Goal: Task Accomplishment & Management: Manage account settings

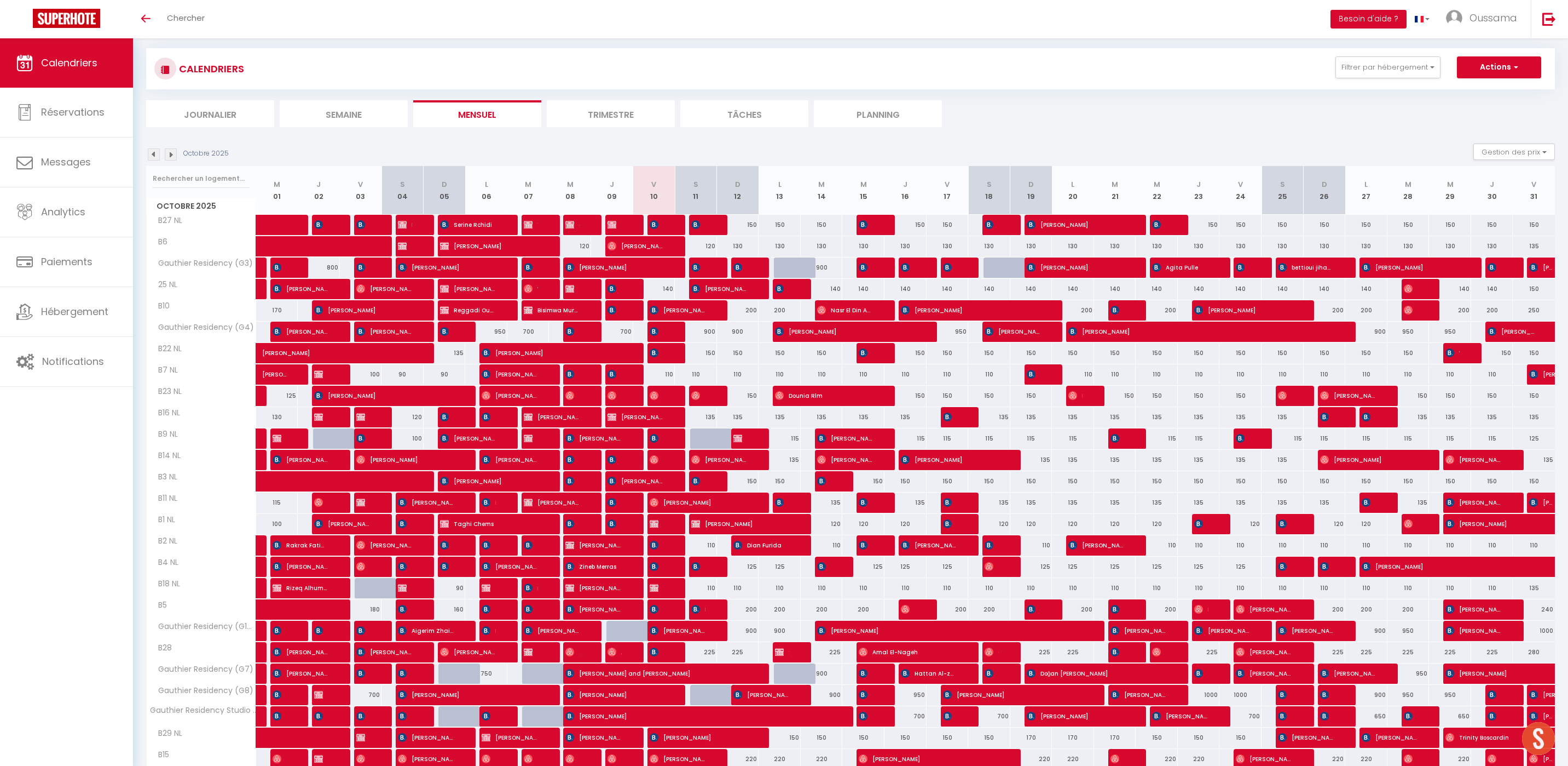
scroll to position [28, 0]
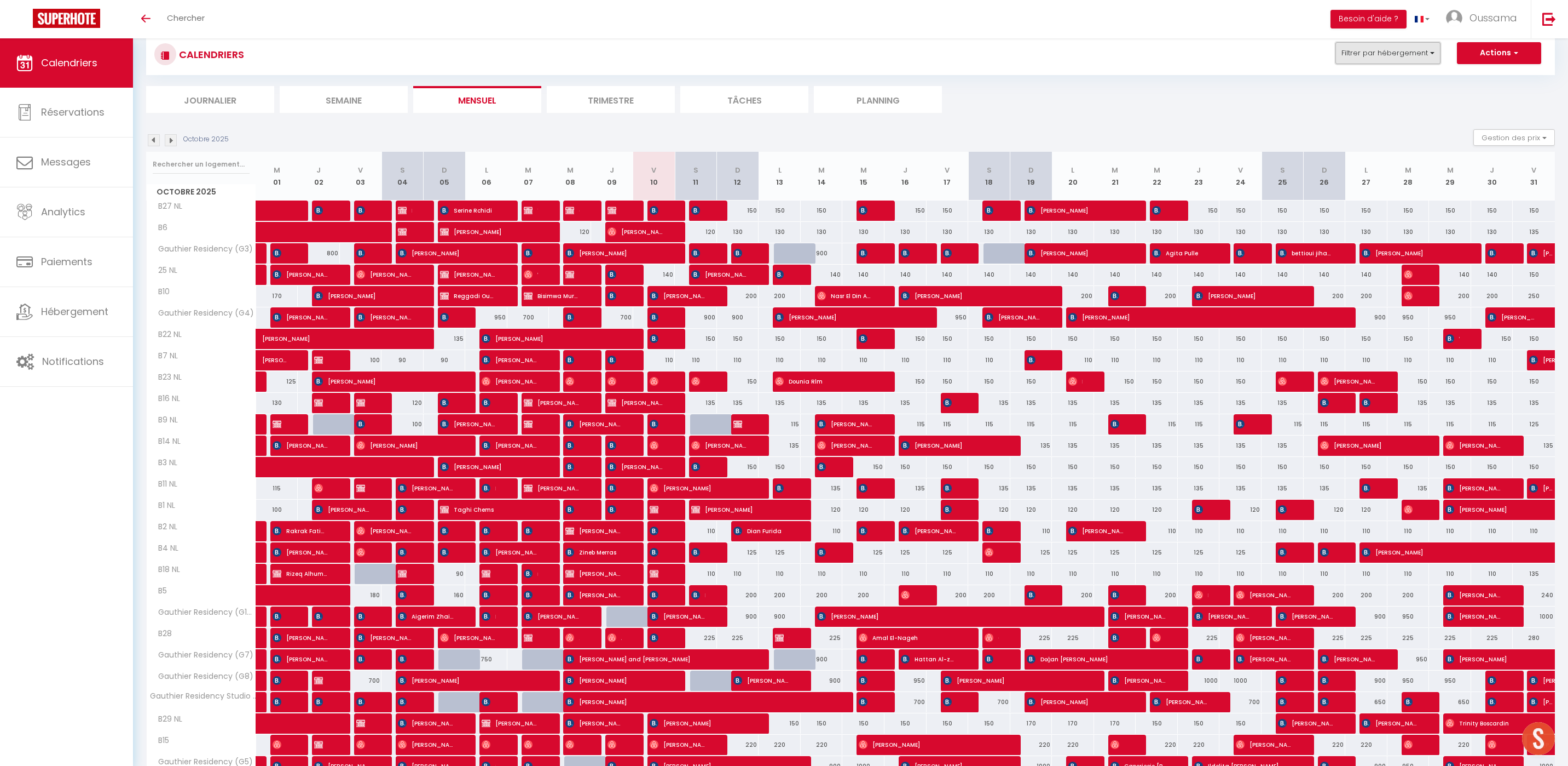
click at [1355, 51] on button "Filtrer par hébergement" at bounding box center [1388, 53] width 105 height 22
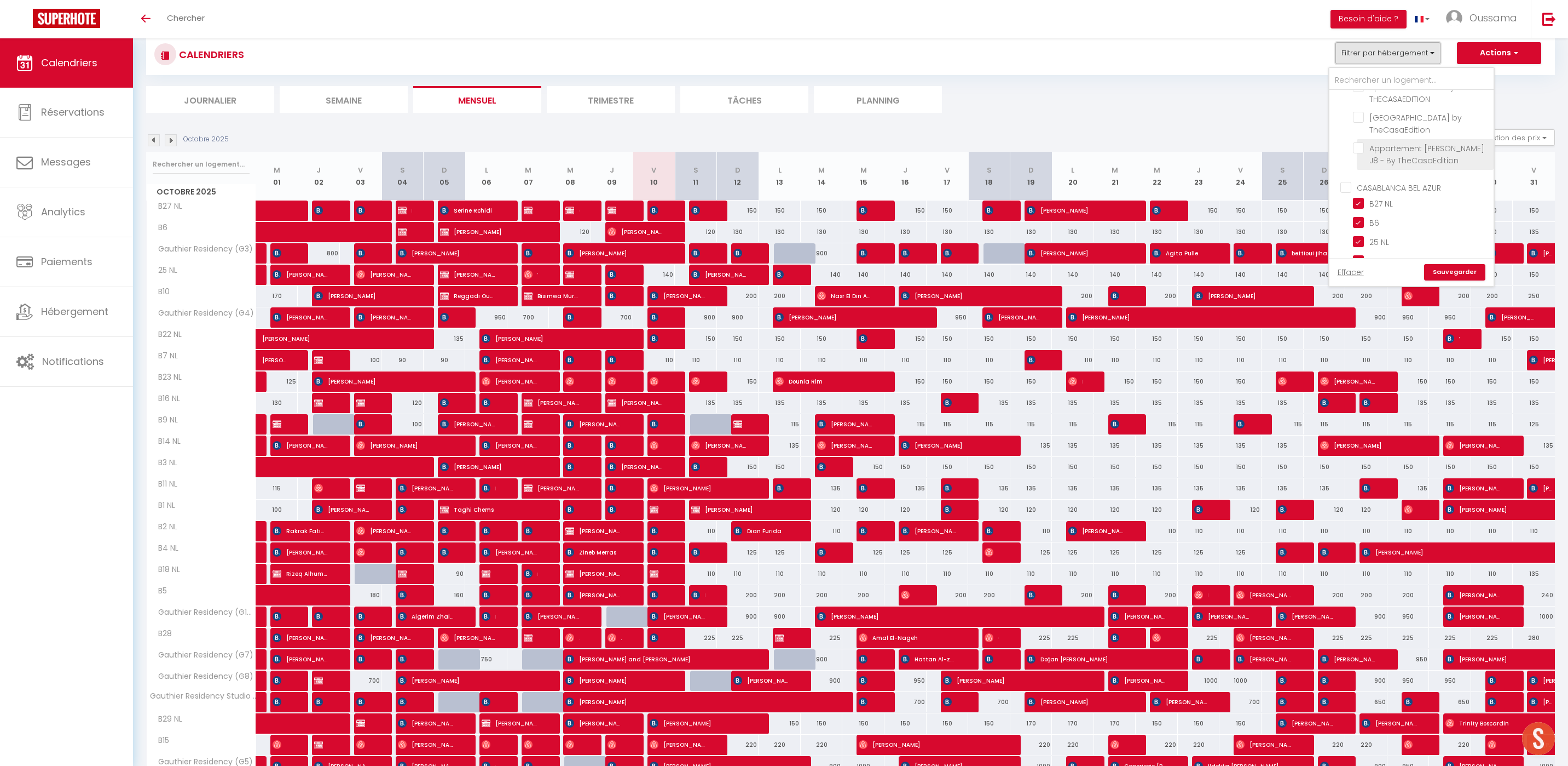
scroll to position [300, 0]
click at [1416, 222] on span "CASABLANCA BEL AZUR" at bounding box center [1399, 219] width 84 height 11
click at [1416, 222] on input "CASABLANCA BEL AZUR" at bounding box center [1422, 217] width 164 height 11
checkbox input "true"
click at [1416, 219] on div "150" at bounding box center [1409, 211] width 42 height 20
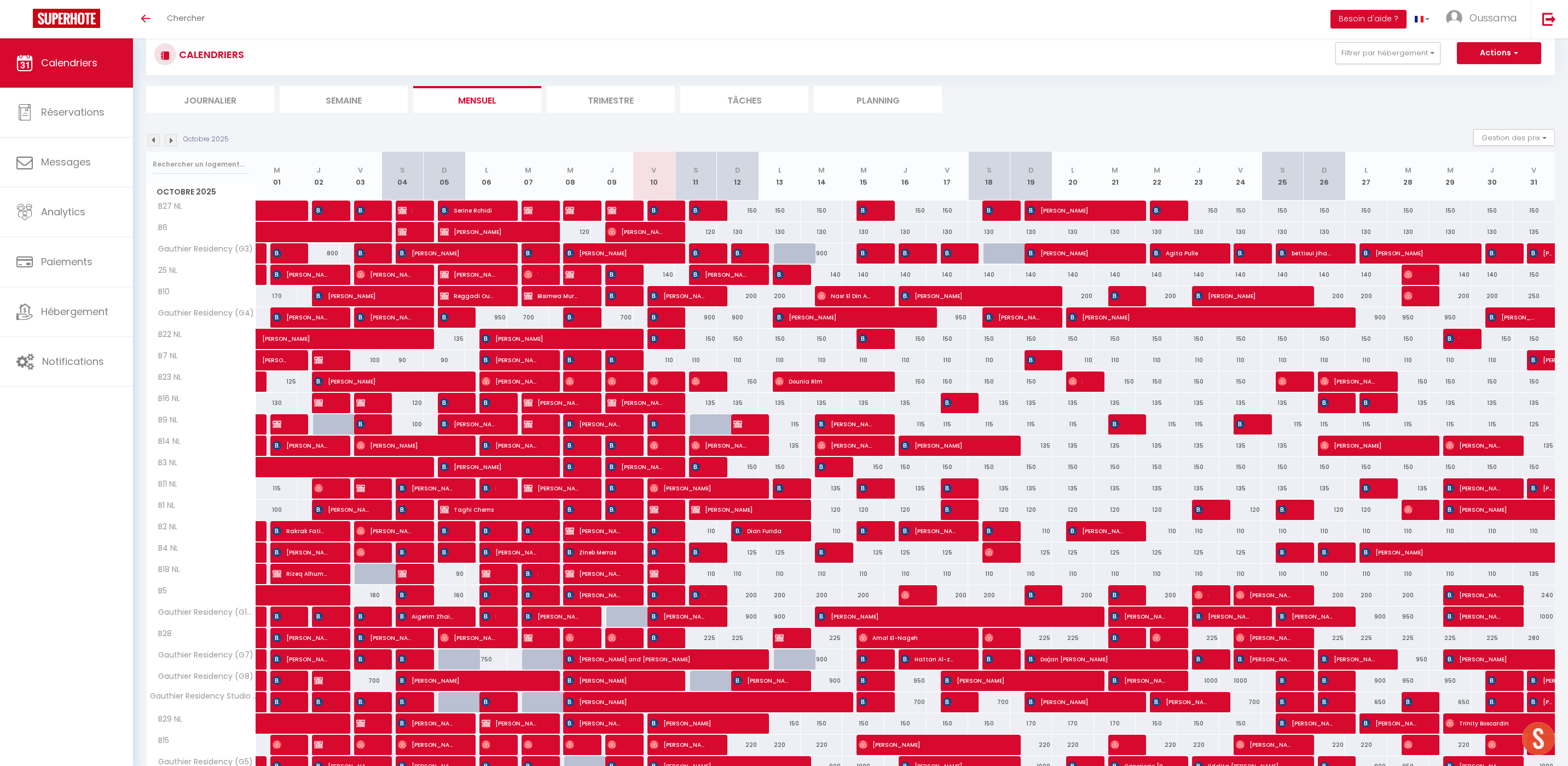
checkbox input "false"
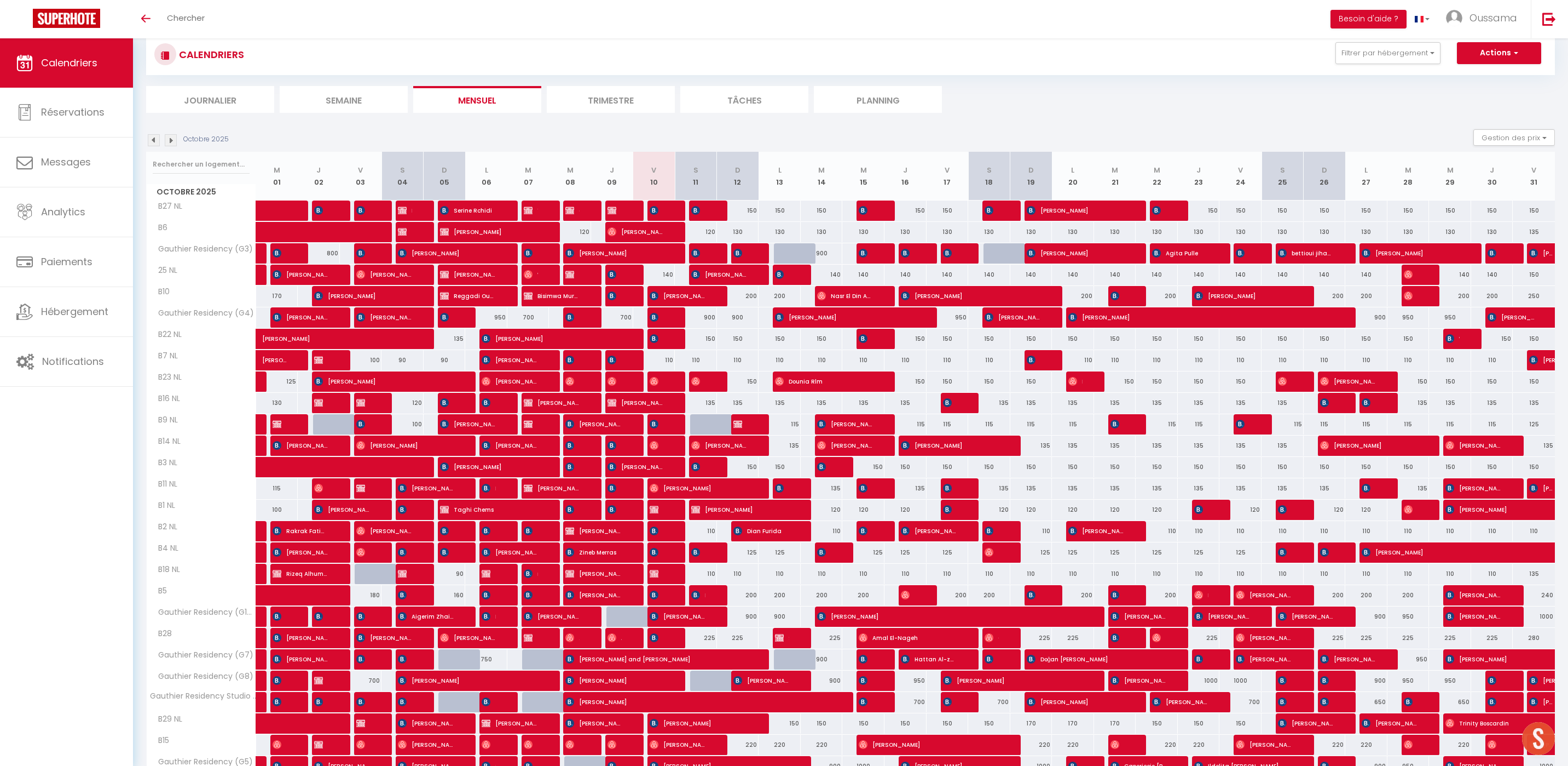
checkbox input "false"
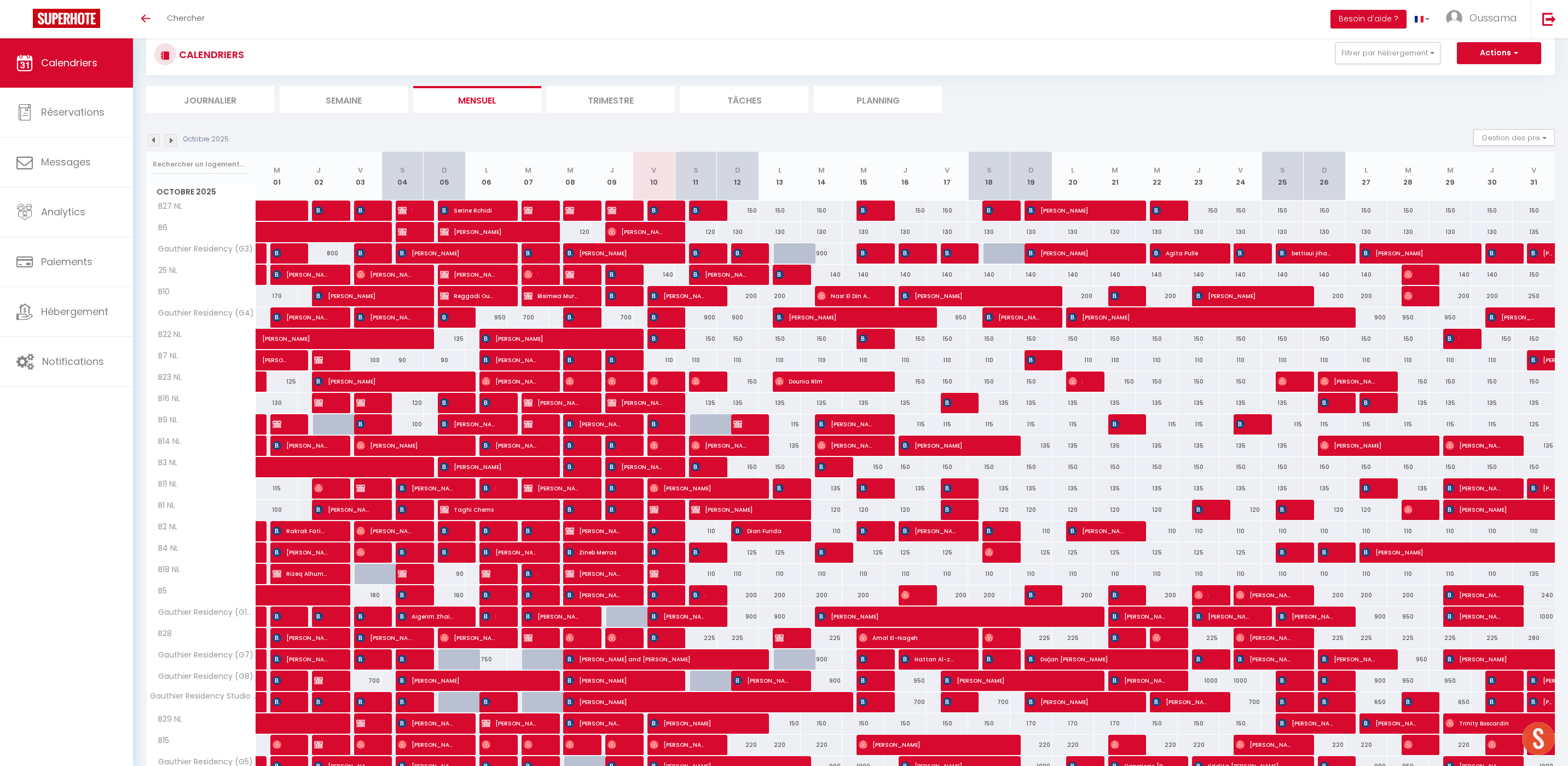
checkbox input "false"
checkbox input "true"
type input "150"
type input "[DATE] Octobre 2025"
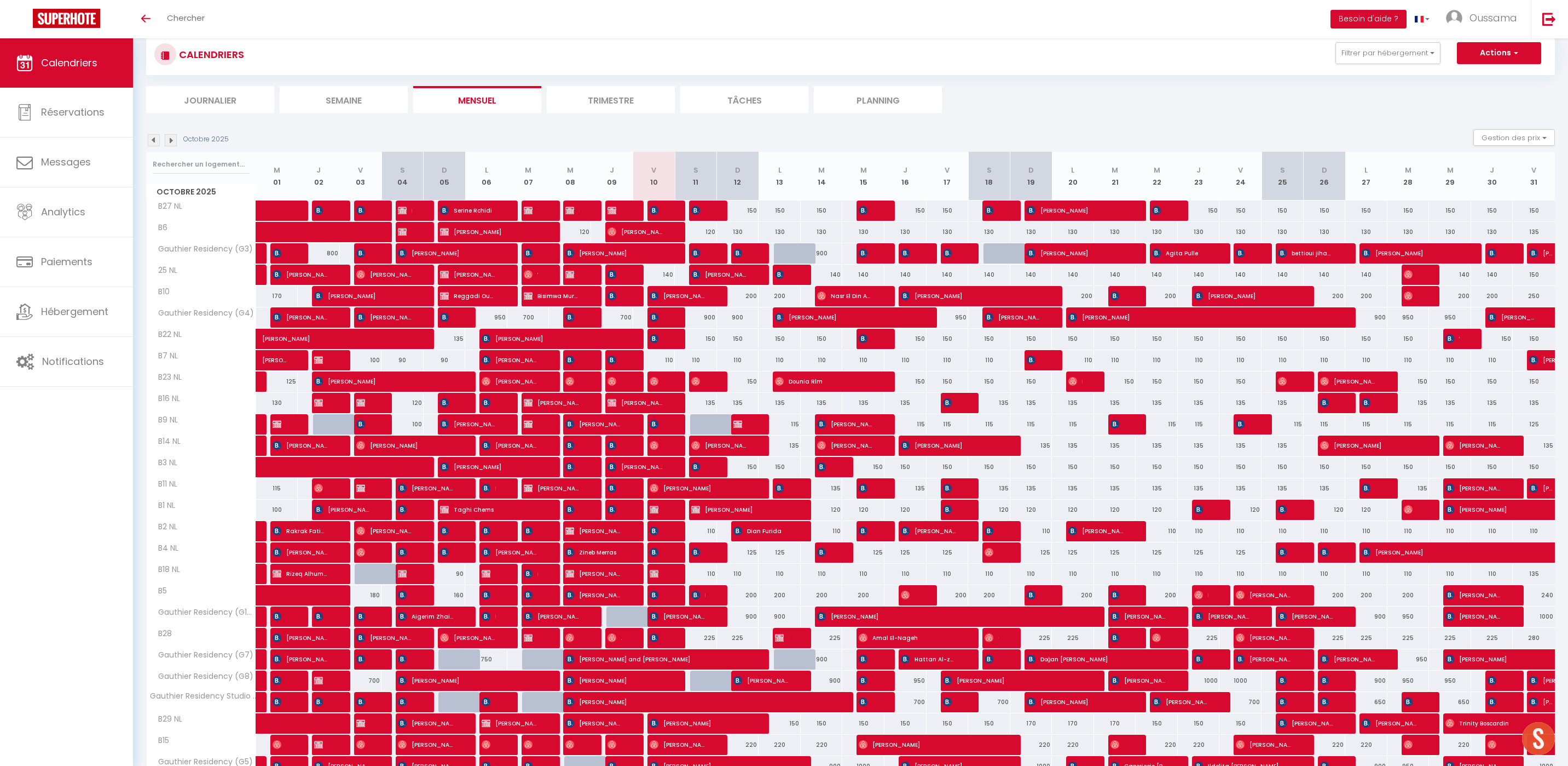
type input "Mer 29 Octobre 2025"
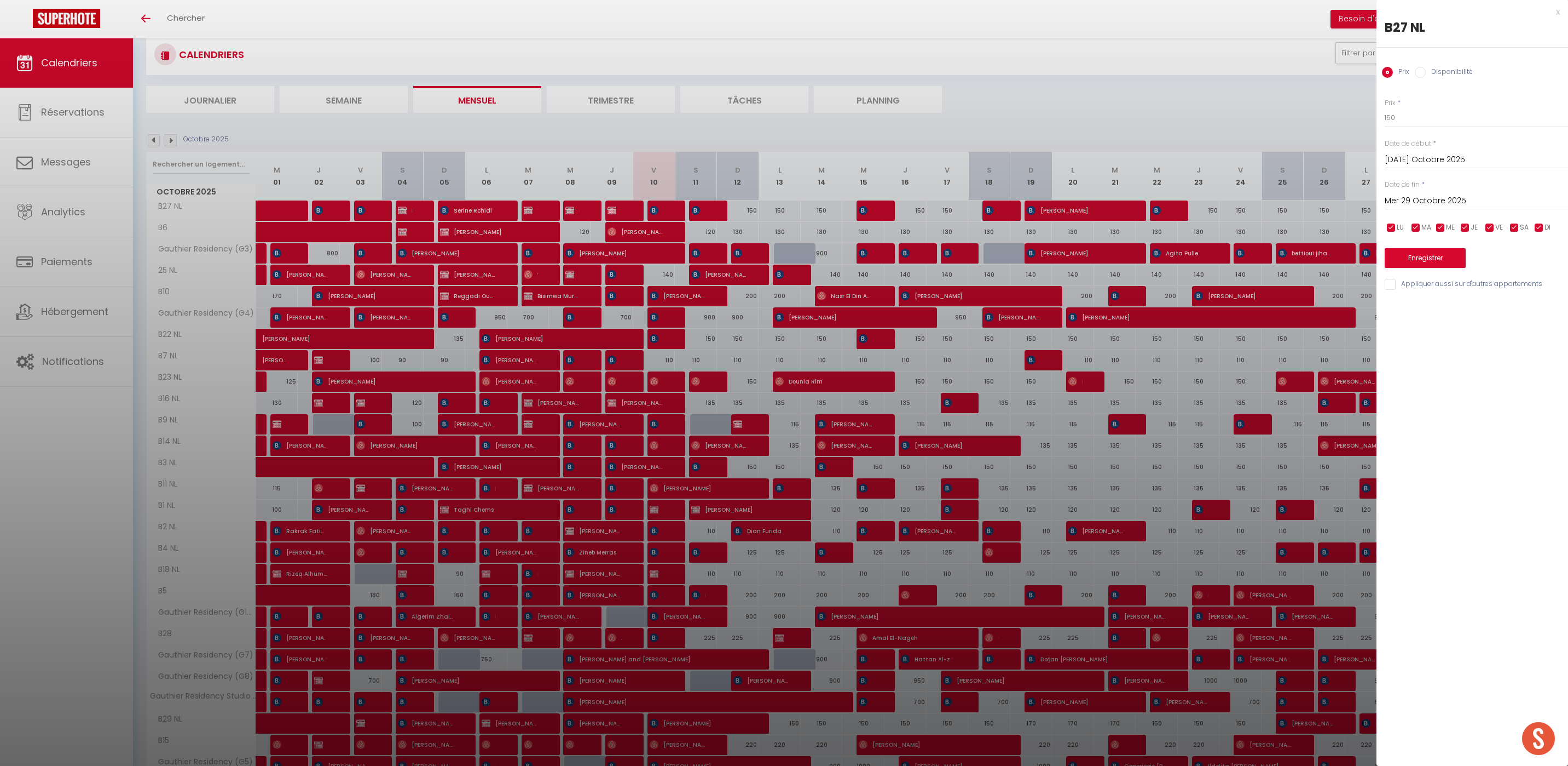
click at [1392, 36] on div "B27 NL" at bounding box center [1473, 27] width 175 height 18
click at [1333, 59] on div at bounding box center [784, 383] width 1568 height 766
drag, startPoint x: 1352, startPoint y: 56, endPoint x: 1576, endPoint y: 30, distance: 225.5
click at [1352, 56] on div at bounding box center [784, 383] width 1568 height 766
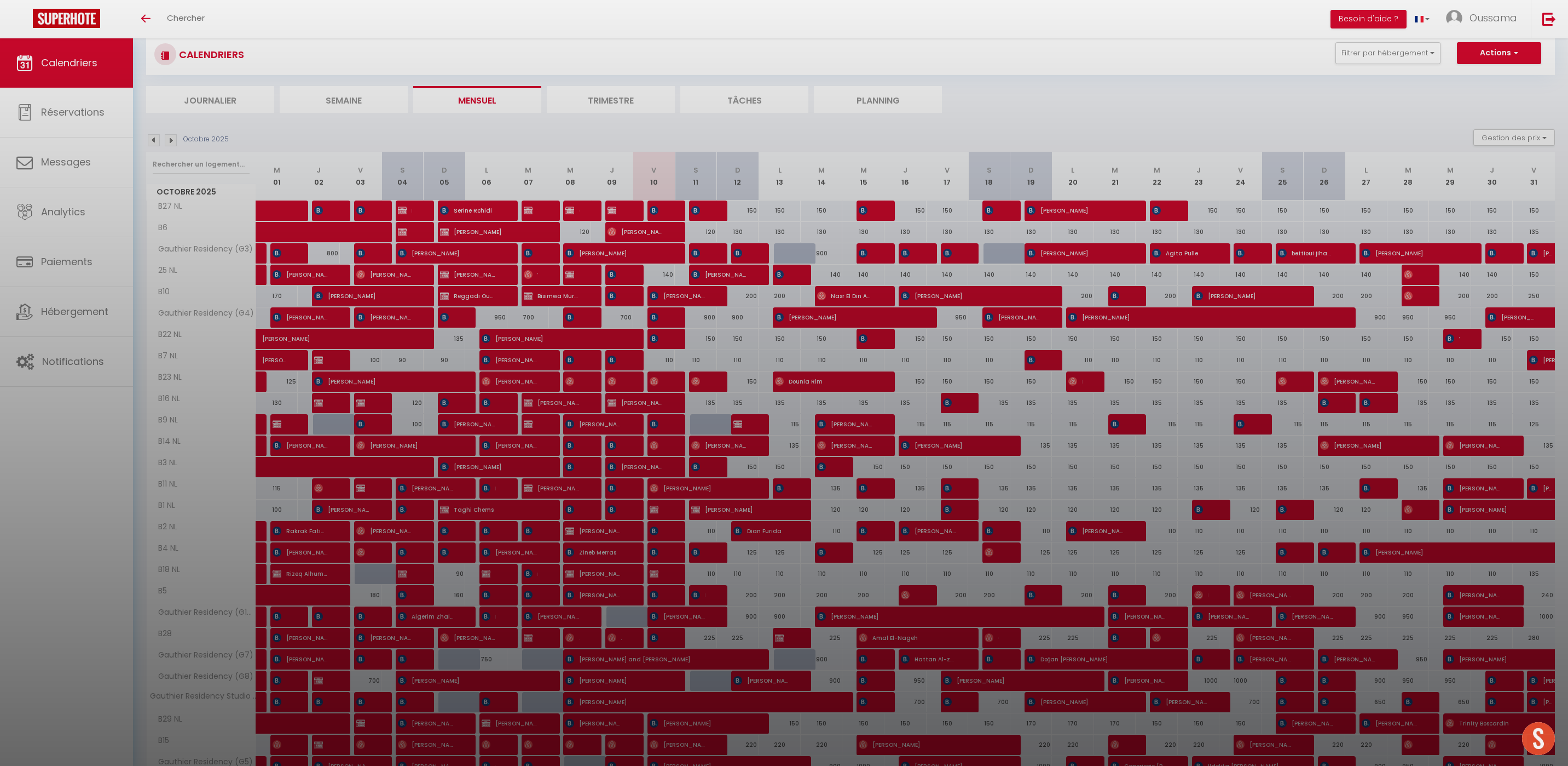
checkbox input "false"
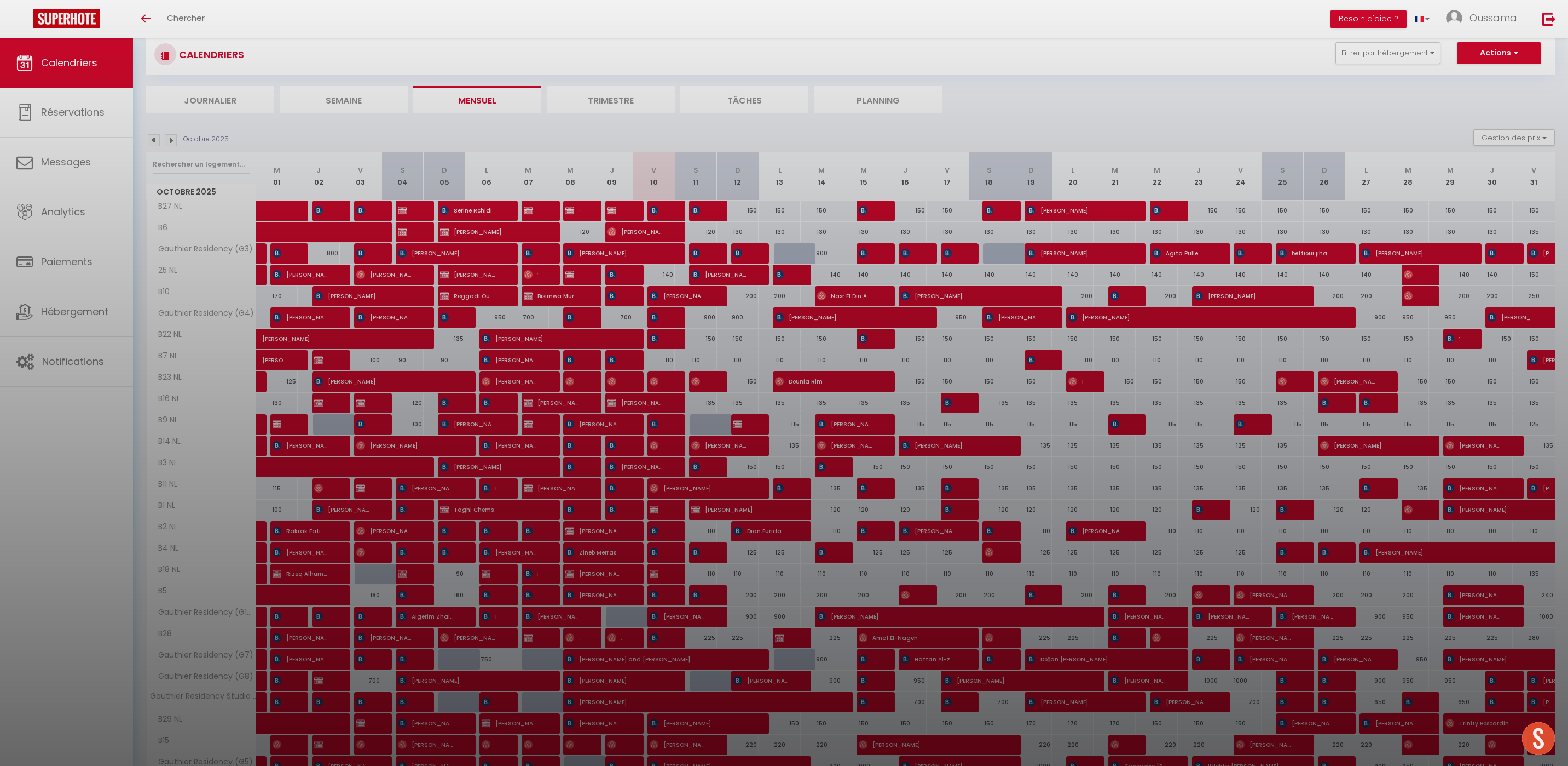
checkbox input "false"
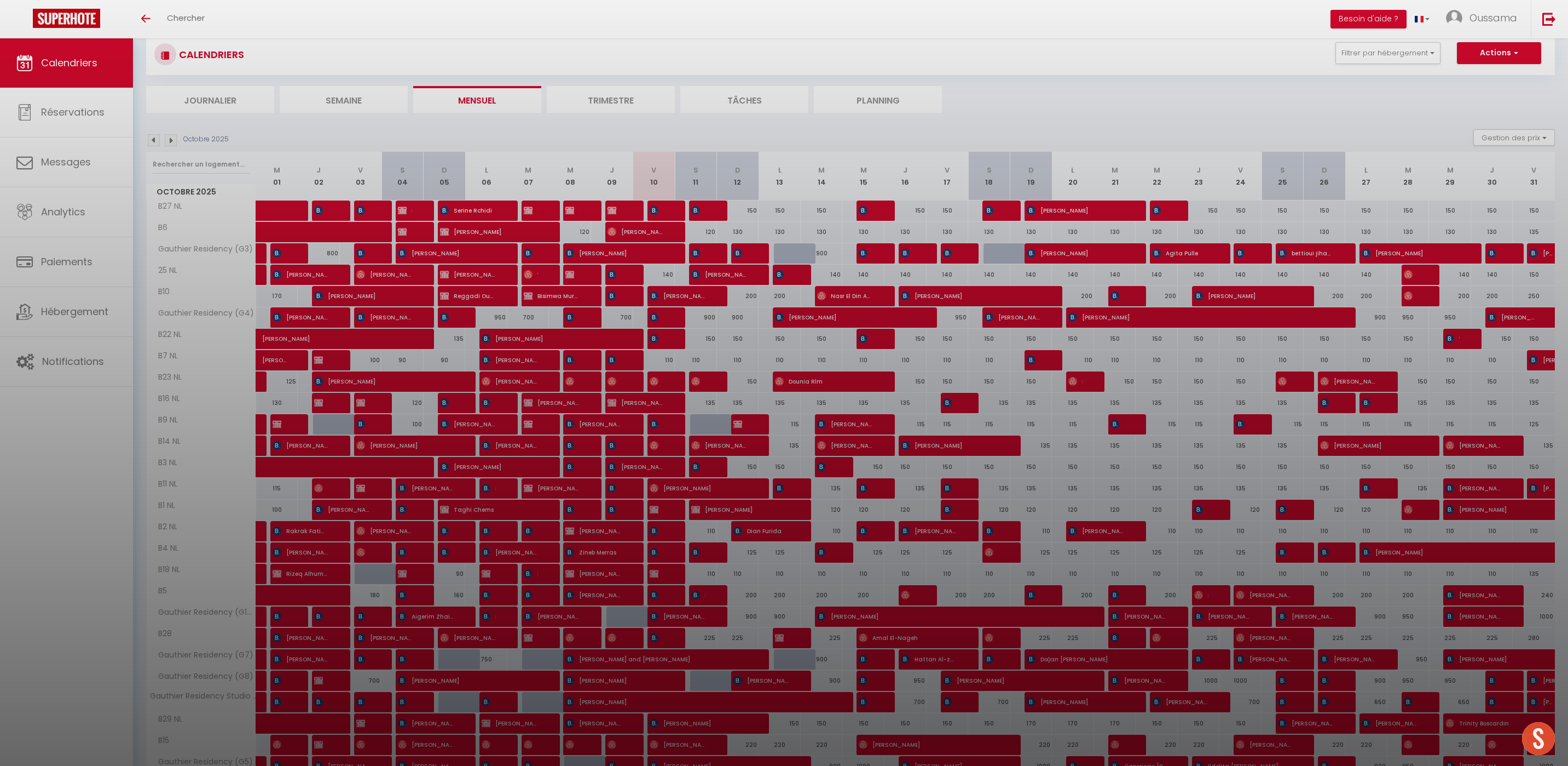
checkbox input "false"
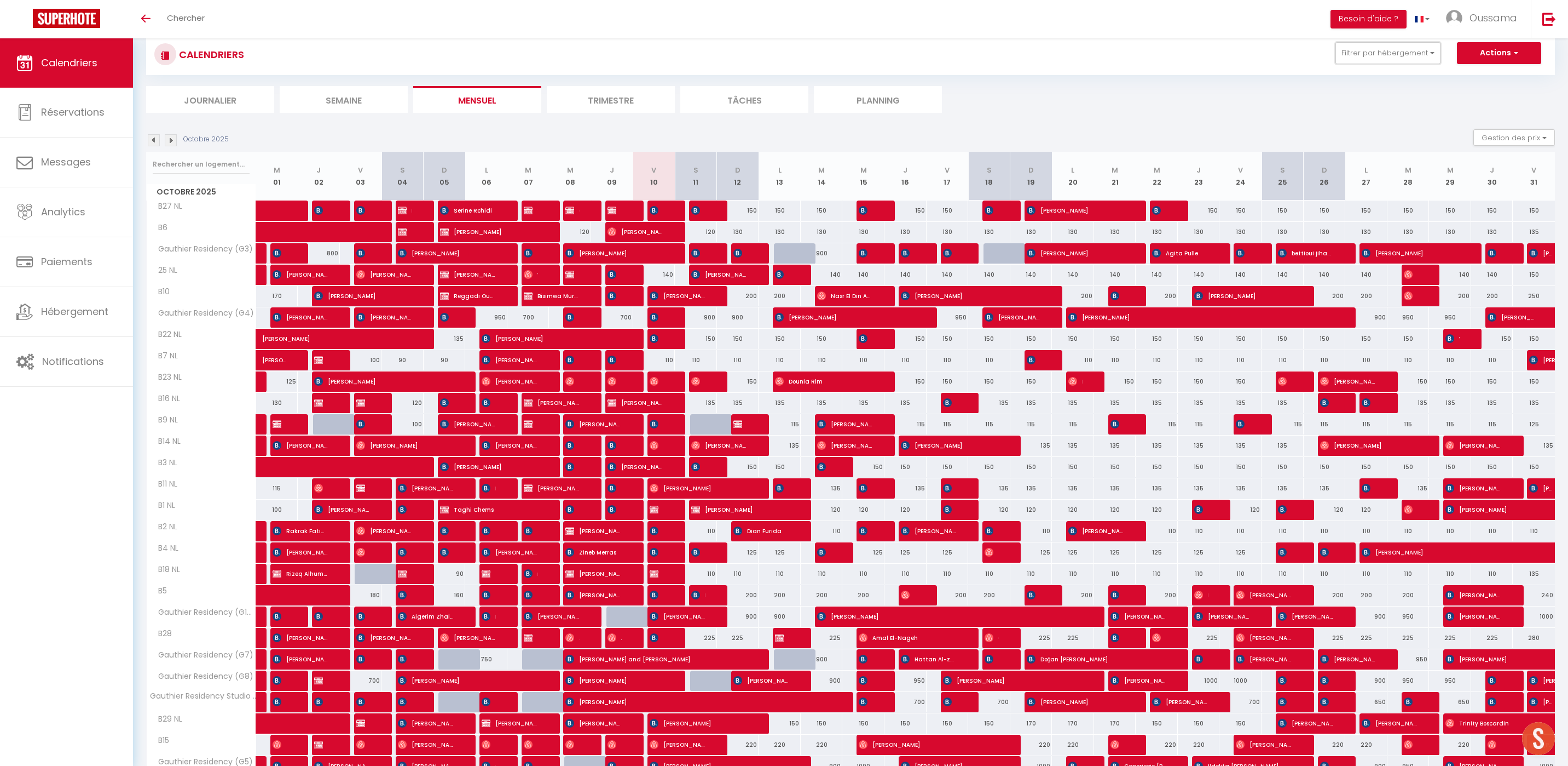
click at [1434, 58] on button "Filtrer par hébergement" at bounding box center [1388, 53] width 105 height 22
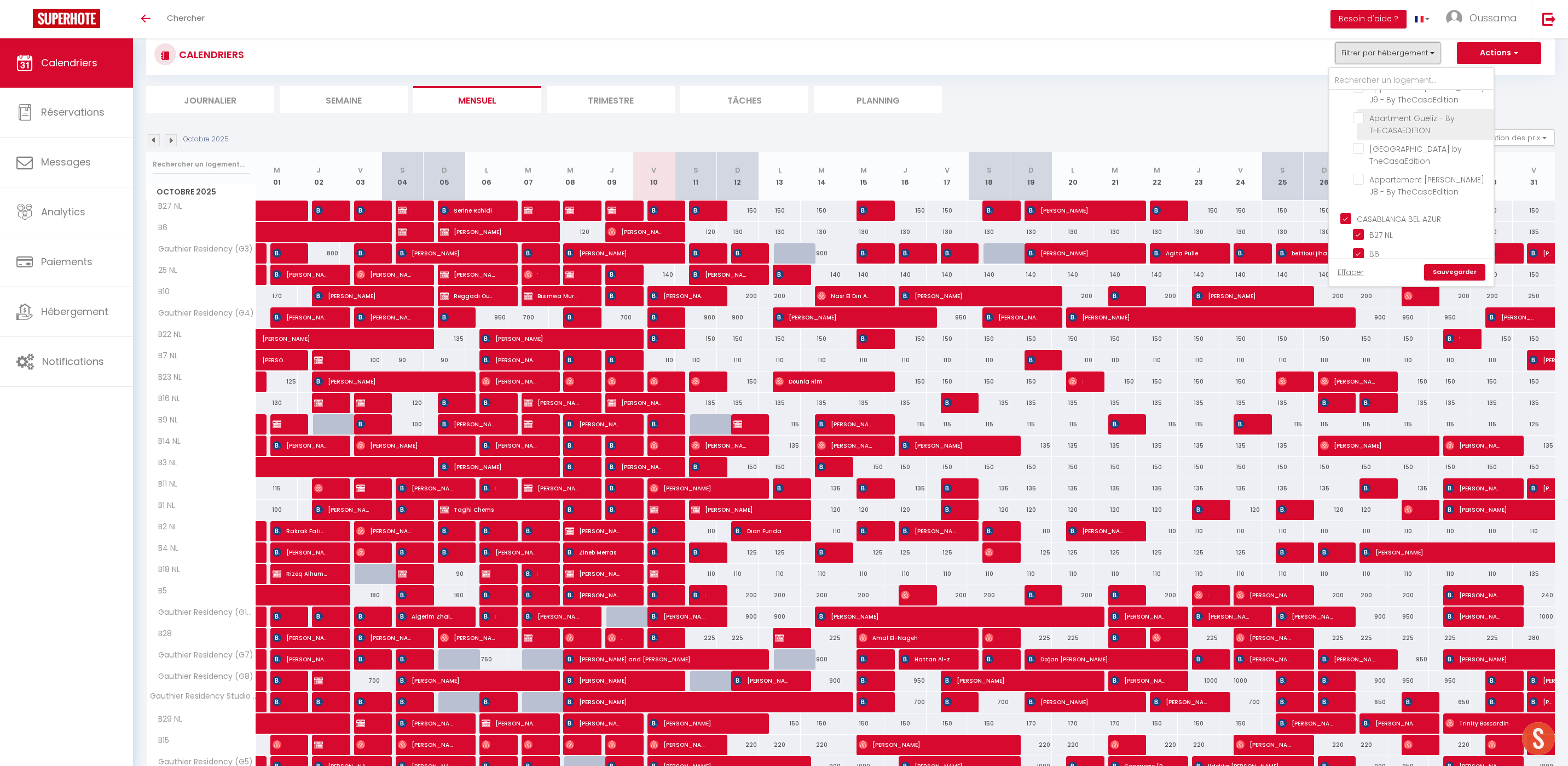
scroll to position [312, 0]
click at [1421, 203] on input "CASABLANCA BEL AZUR" at bounding box center [1422, 205] width 164 height 11
checkbox input "false"
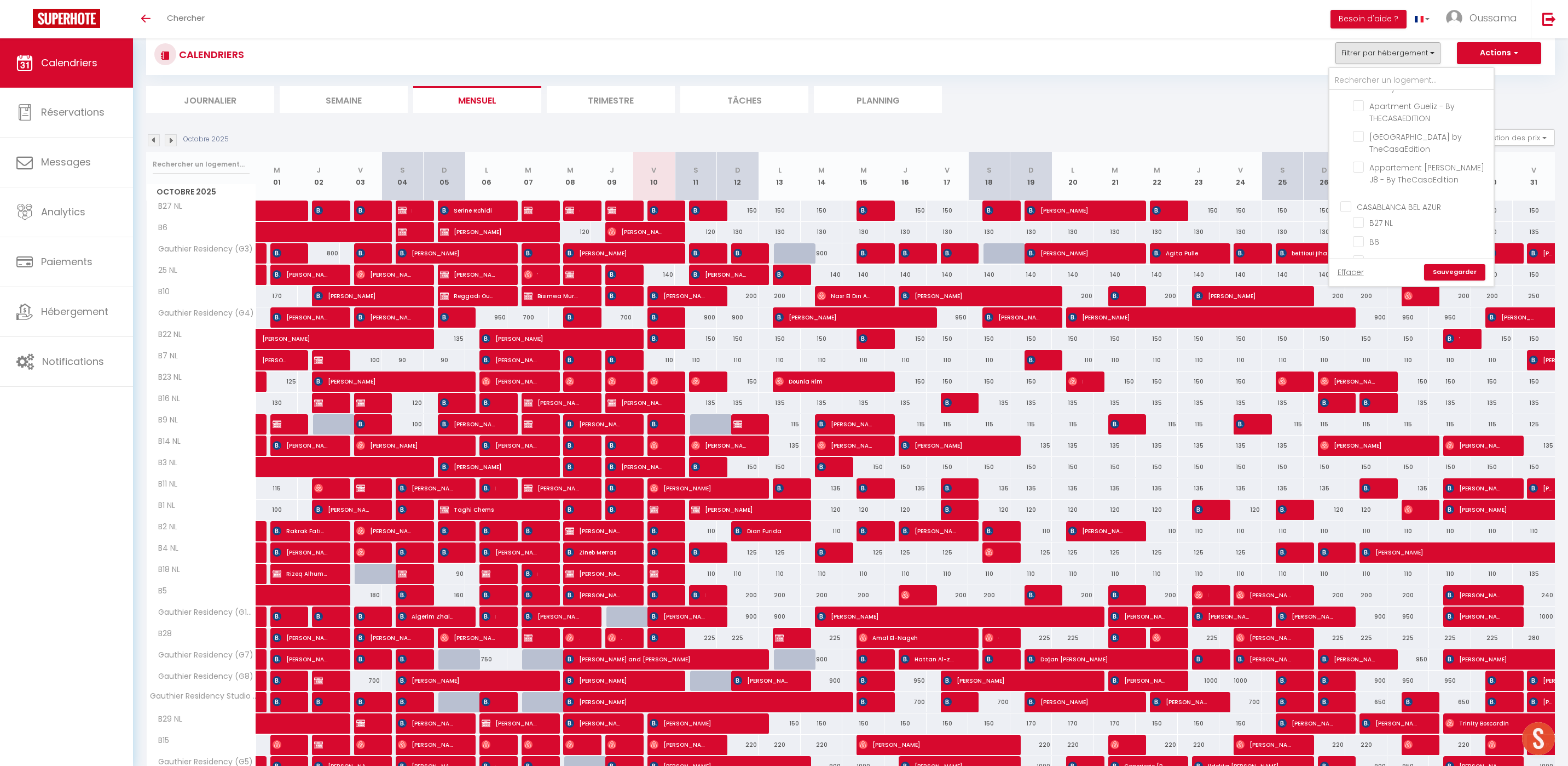
checkbox input "false"
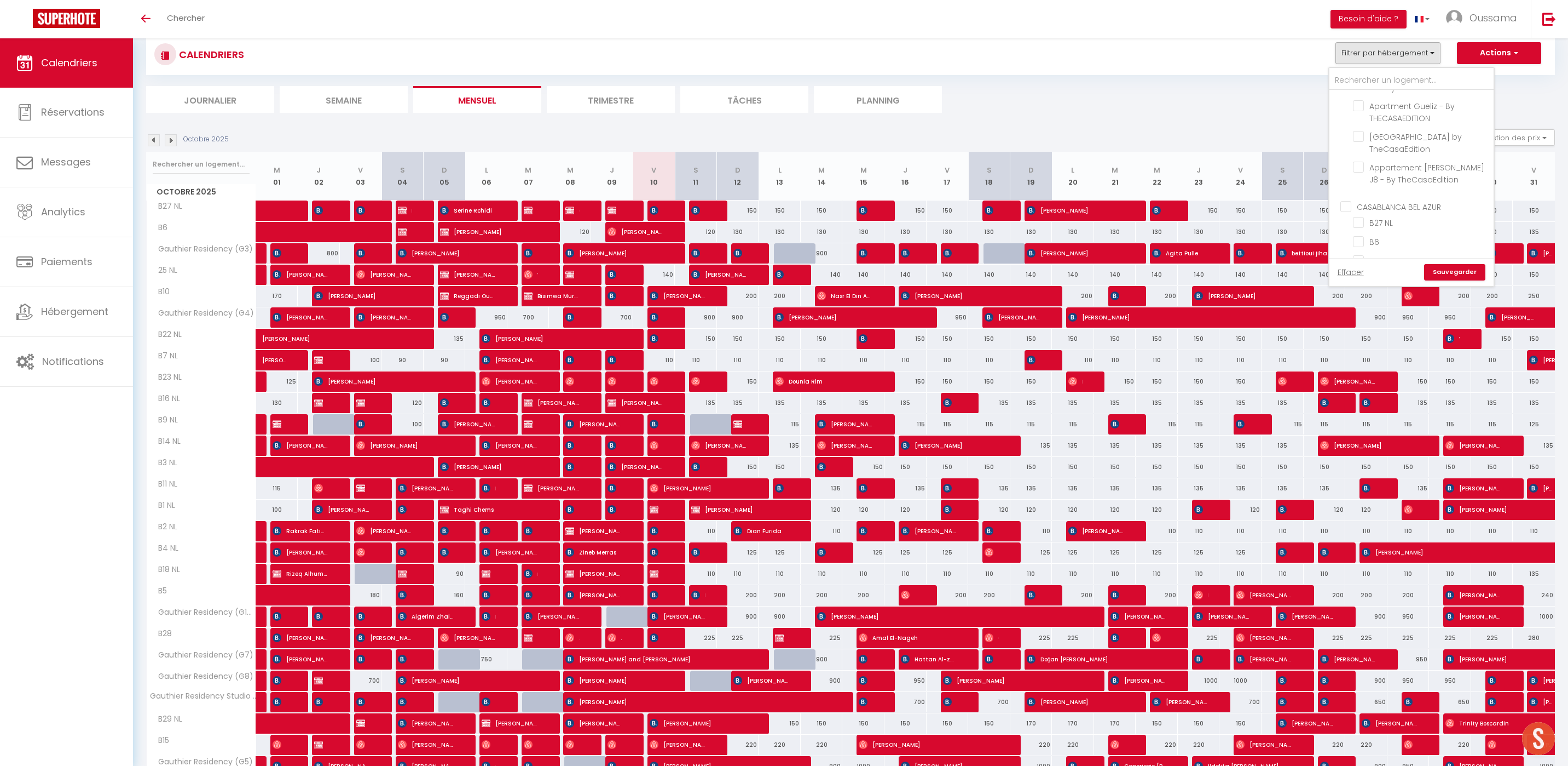
checkbox input "false"
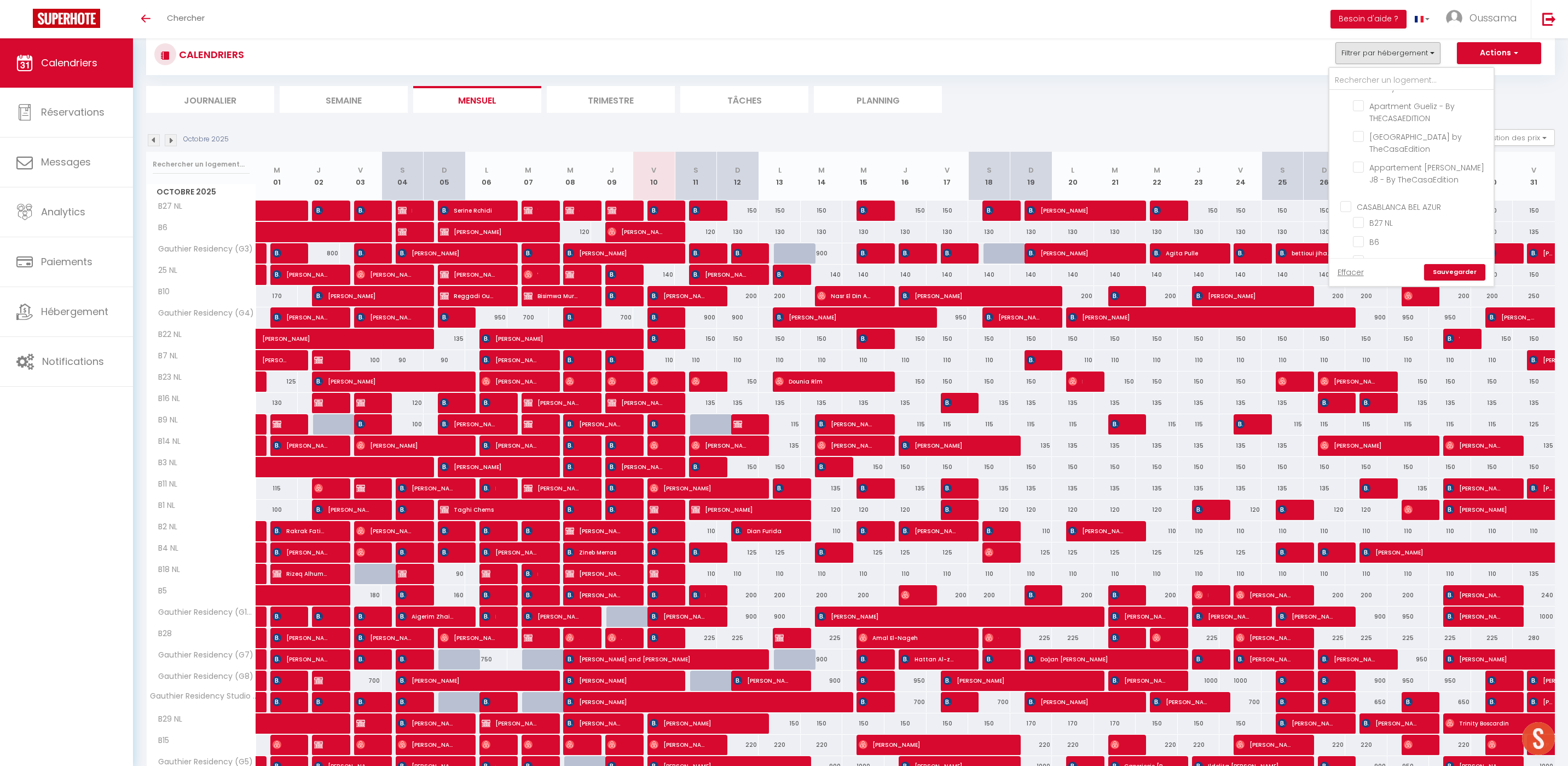
checkbox input "false"
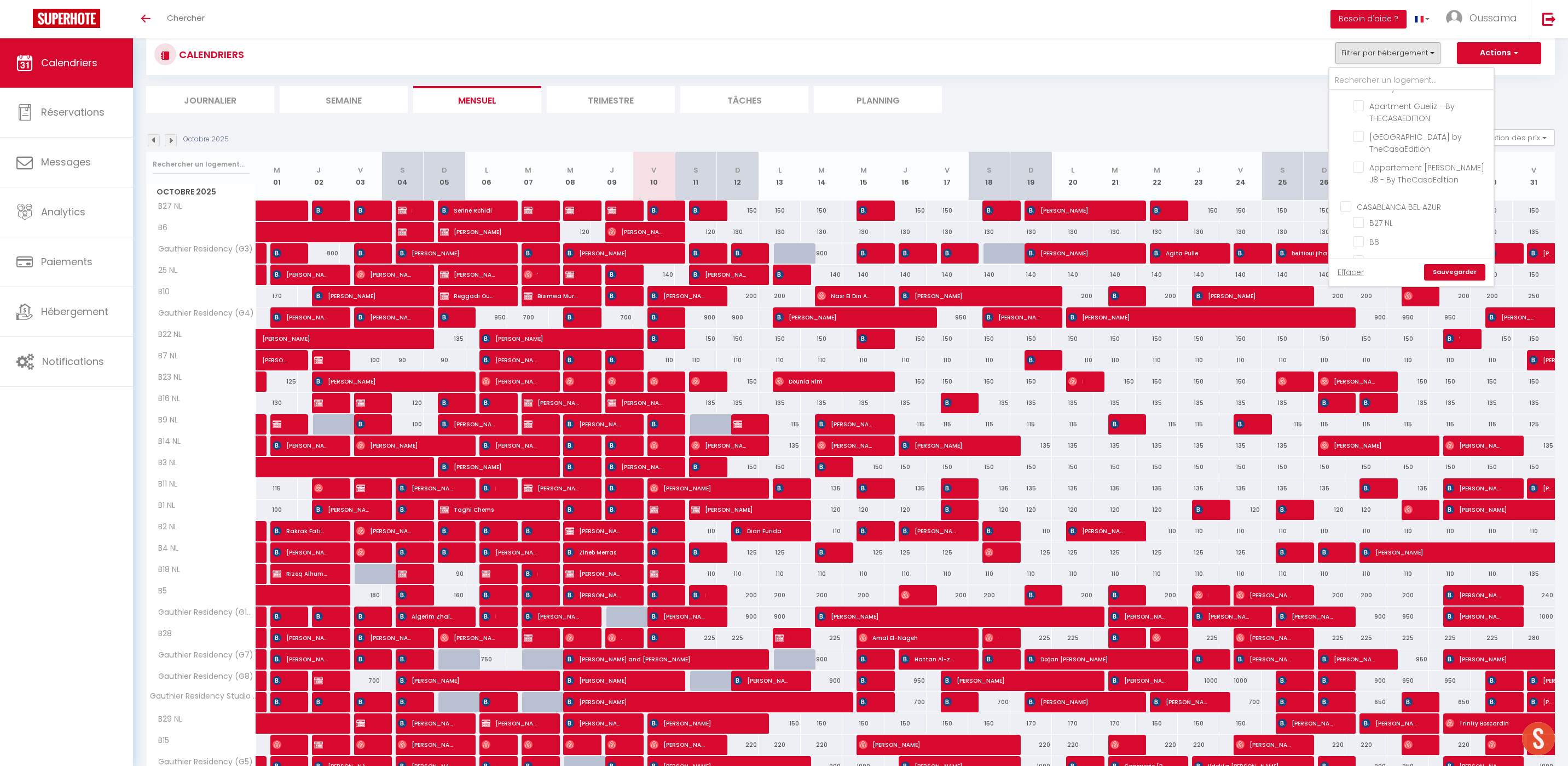
checkbox input "false"
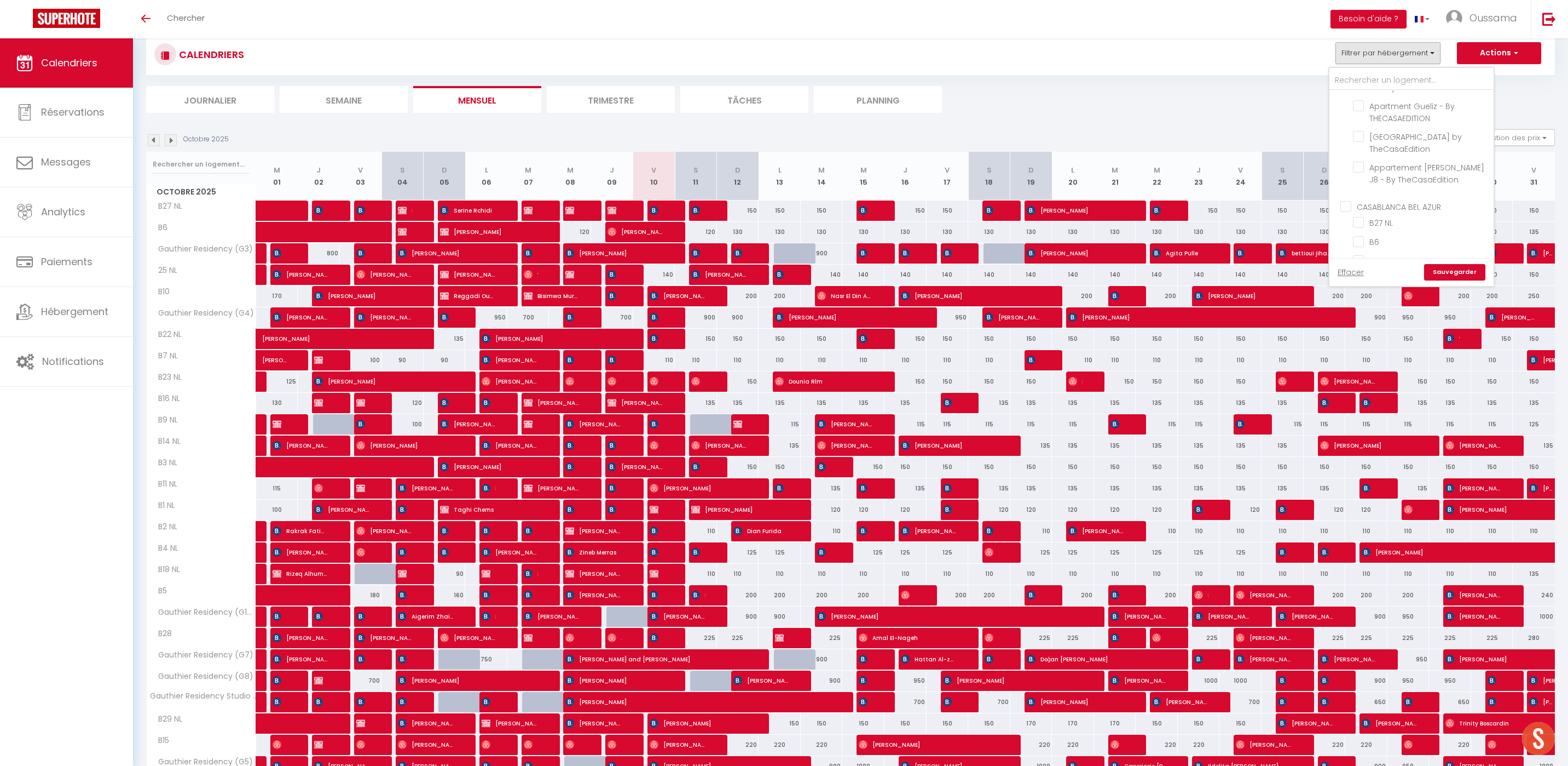
checkbox input "false"
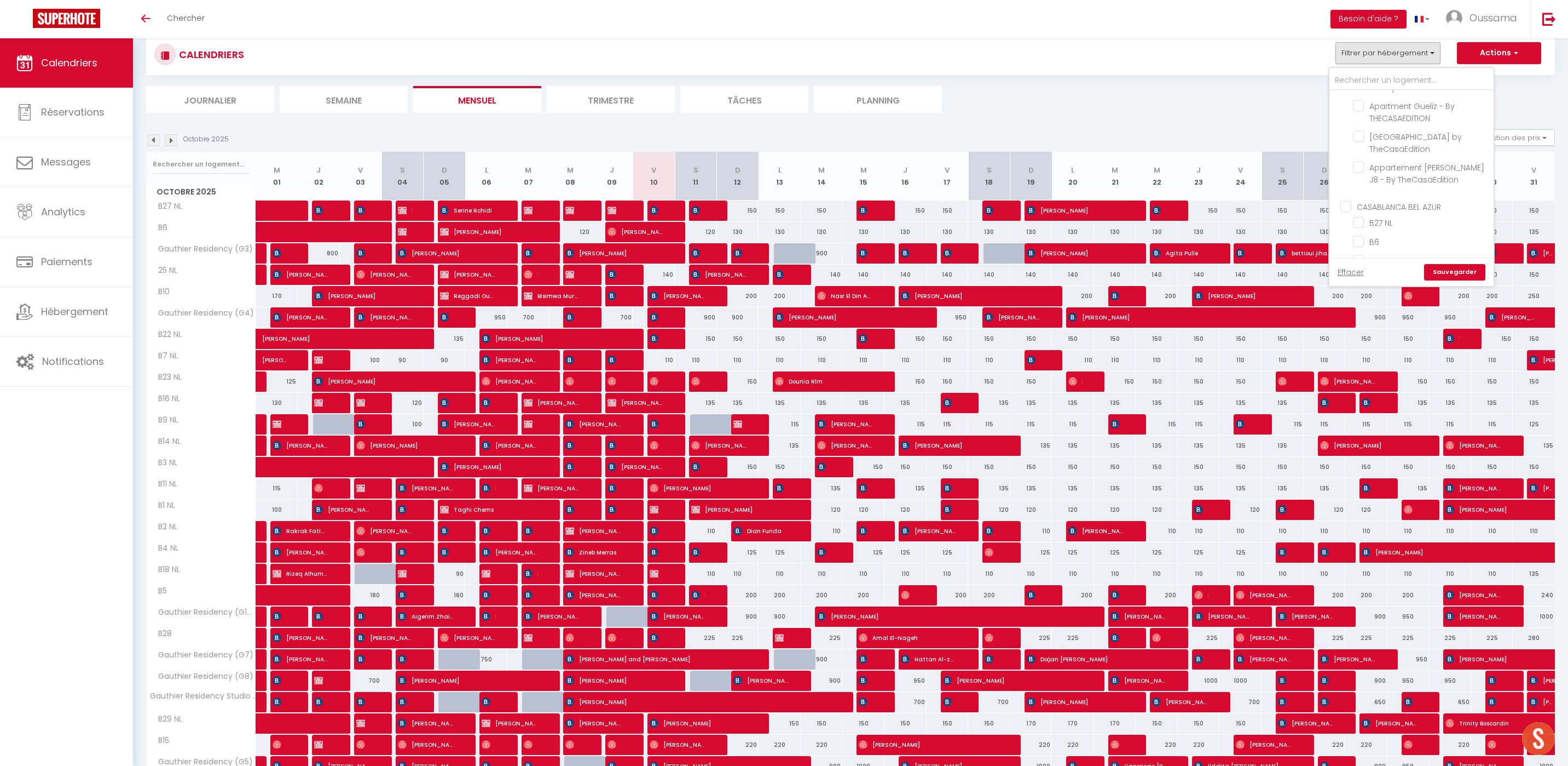
checkbox input "false"
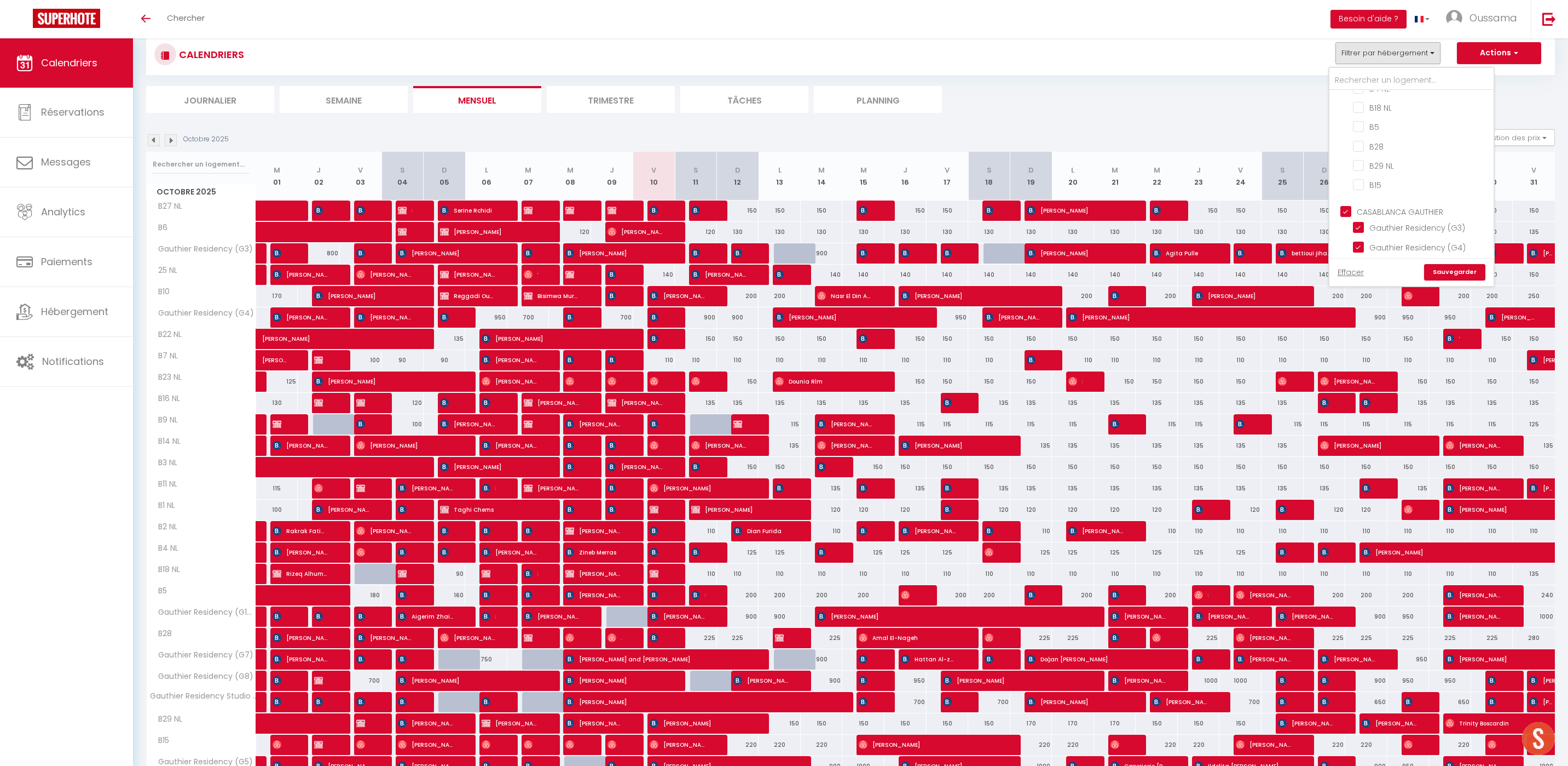
scroll to position [765, 0]
click at [1472, 273] on link "Sauvegarder" at bounding box center [1455, 272] width 61 height 16
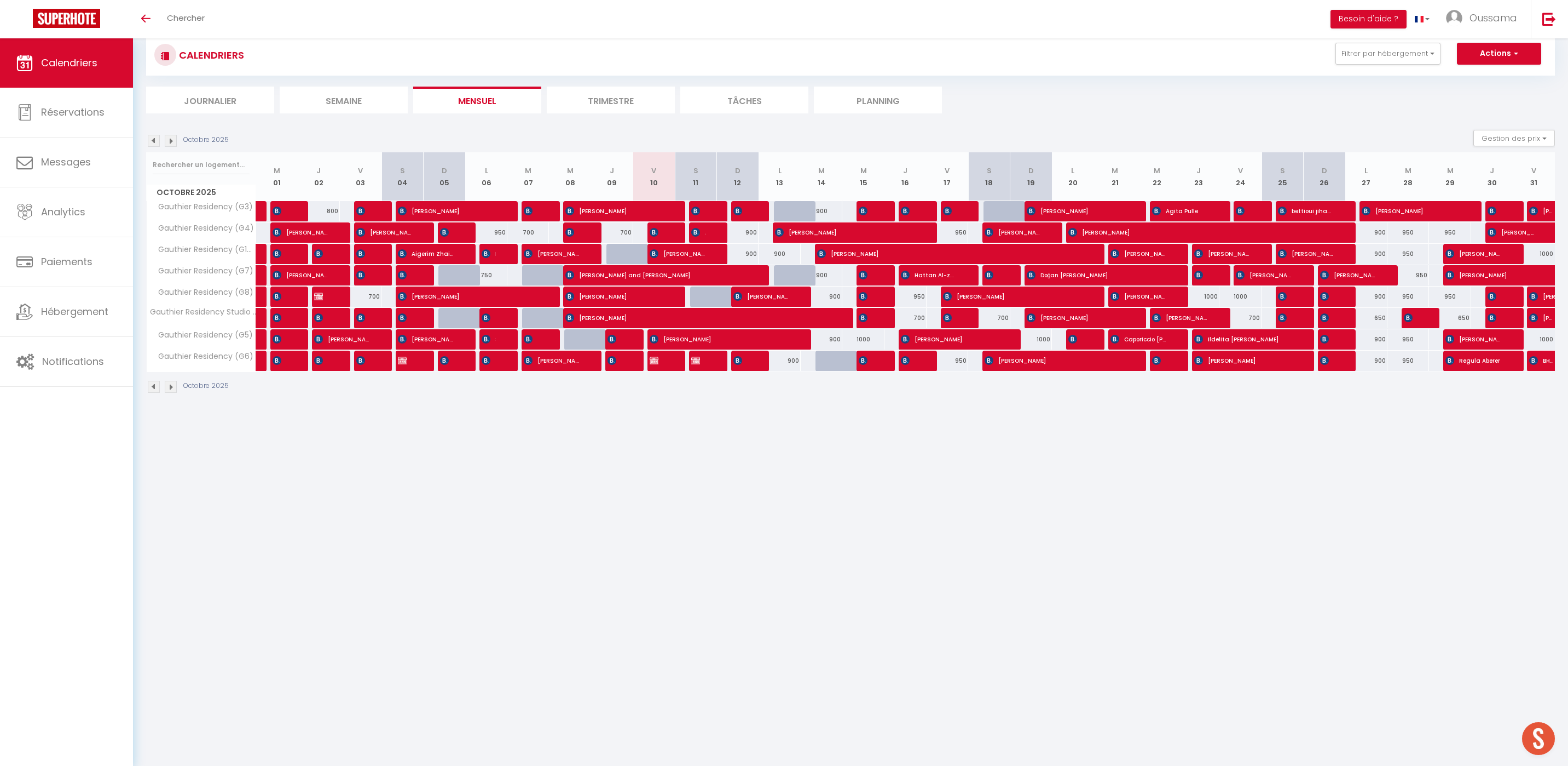
scroll to position [26, 0]
